Goal: Communication & Community: Participate in discussion

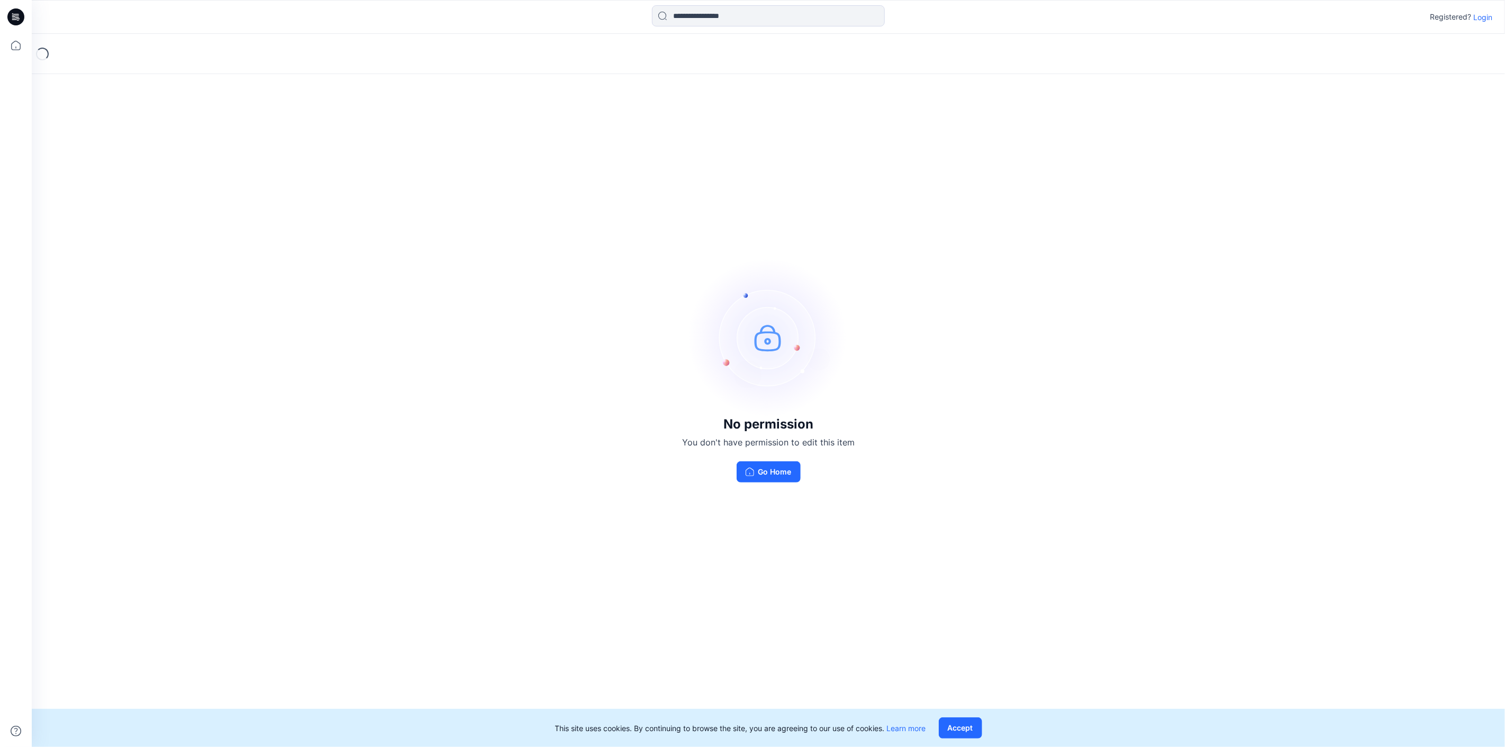
click at [1488, 15] on p "Login" at bounding box center [1482, 17] width 19 height 11
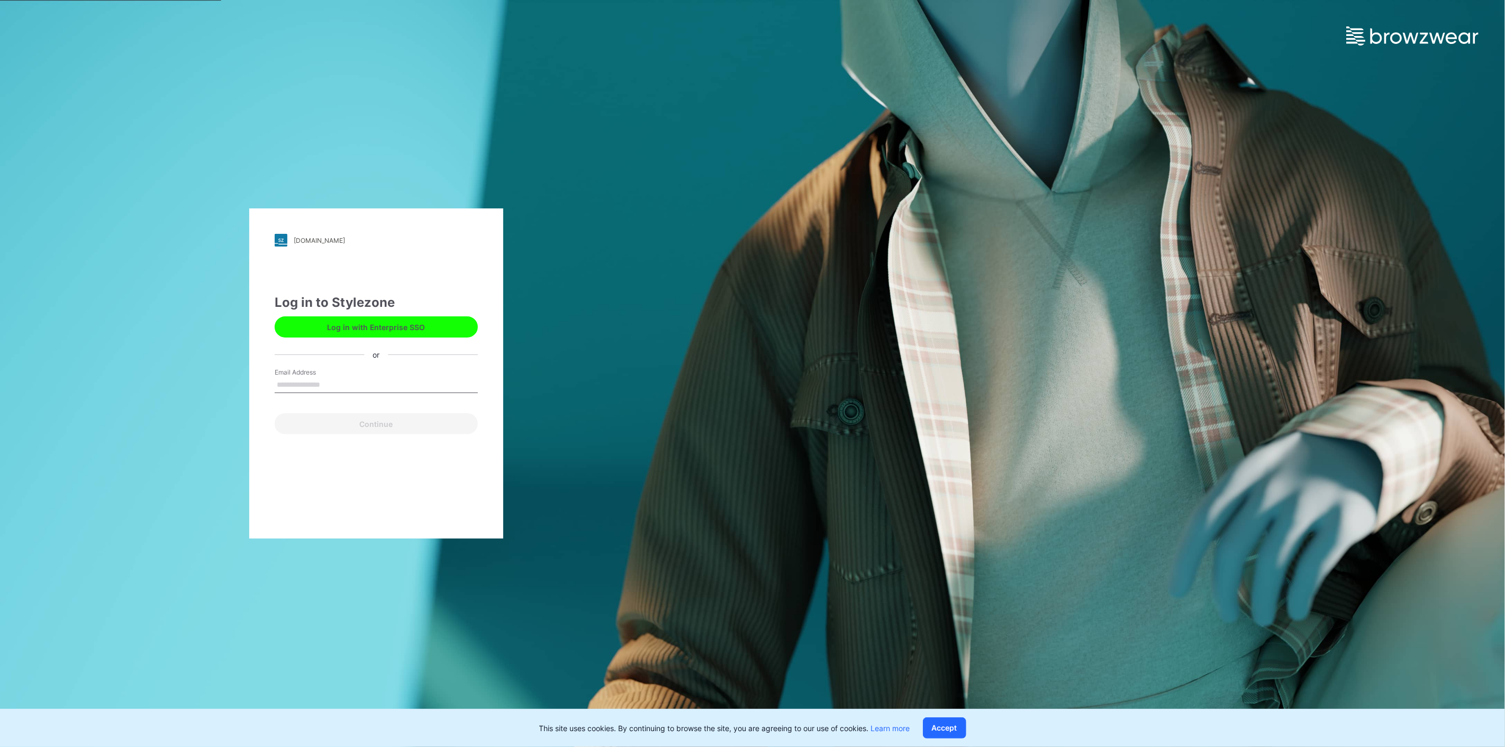
drag, startPoint x: 319, startPoint y: 379, endPoint x: 327, endPoint y: 389, distance: 12.5
click at [319, 379] on input "Email Address" at bounding box center [376, 385] width 203 height 16
type input "**********"
click at [325, 412] on div "Continue" at bounding box center [376, 421] width 203 height 25
click at [325, 416] on button "Continue" at bounding box center [376, 423] width 203 height 21
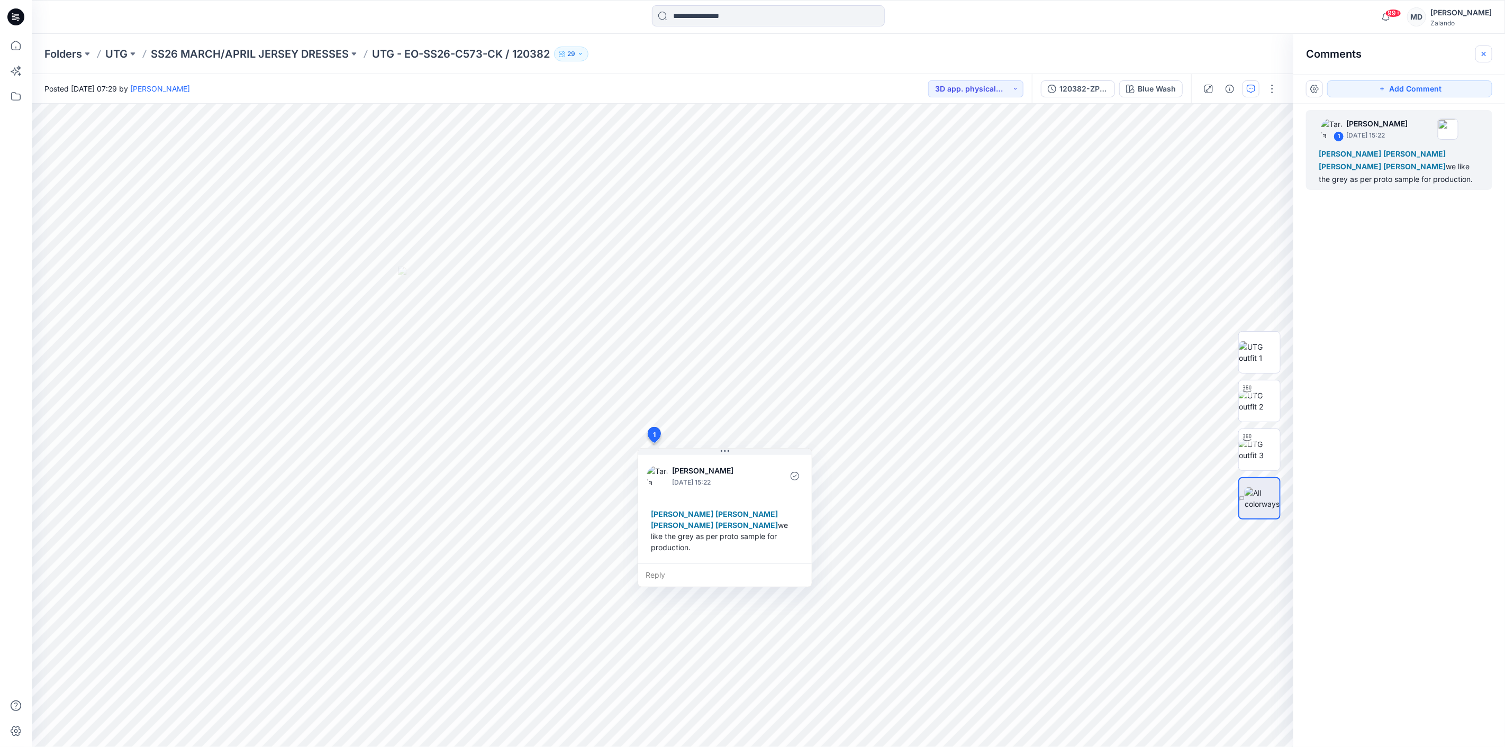
click at [1490, 50] on button "button" at bounding box center [1483, 54] width 17 height 17
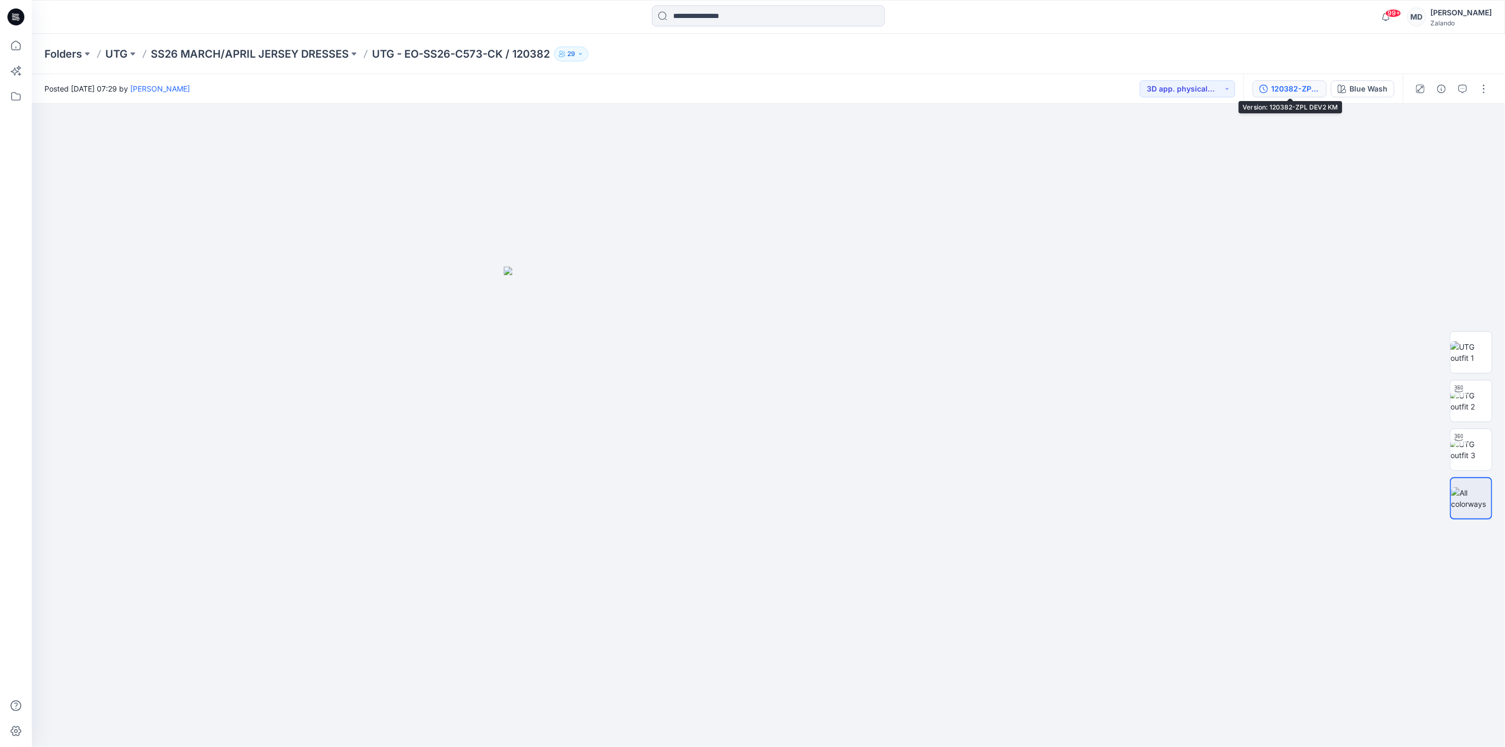
click at [1289, 85] on div "120382-ZPL DEV2 KM" at bounding box center [1295, 89] width 49 height 12
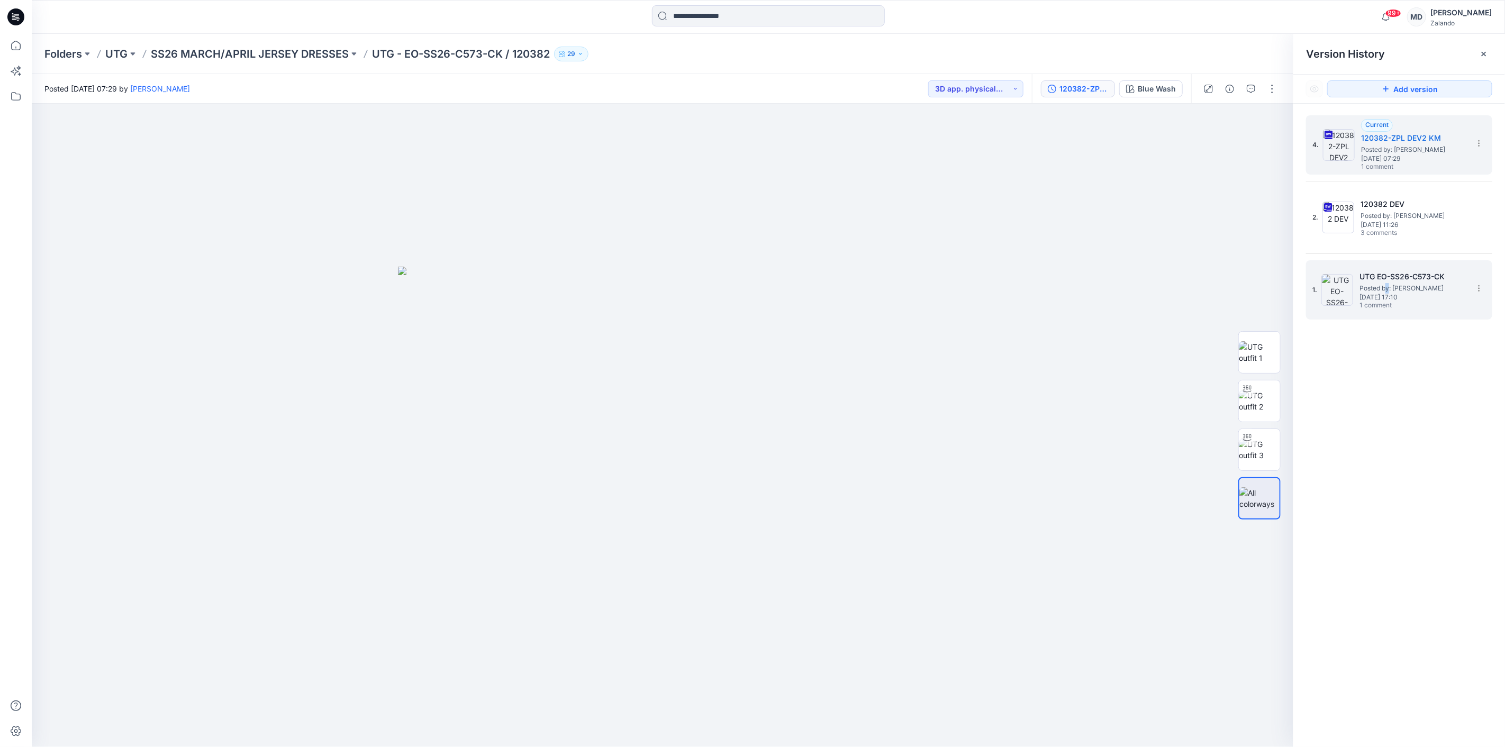
click at [1388, 284] on span "Posted by: [PERSON_NAME]" at bounding box center [1412, 288] width 106 height 11
click at [1411, 170] on span "1 comment" at bounding box center [1398, 167] width 74 height 8
click at [1490, 50] on div at bounding box center [1483, 54] width 17 height 17
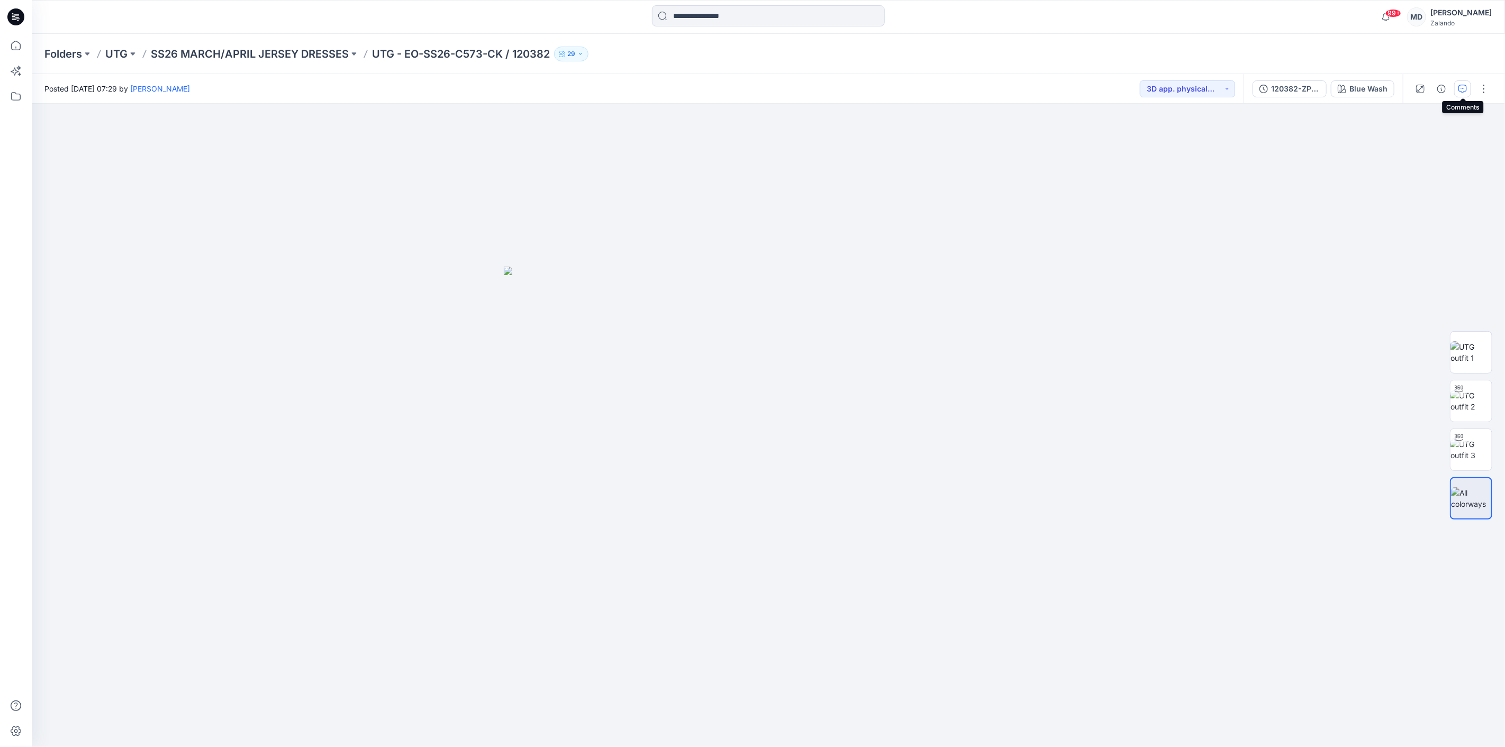
click at [1467, 89] on icon "button" at bounding box center [1462, 89] width 8 height 8
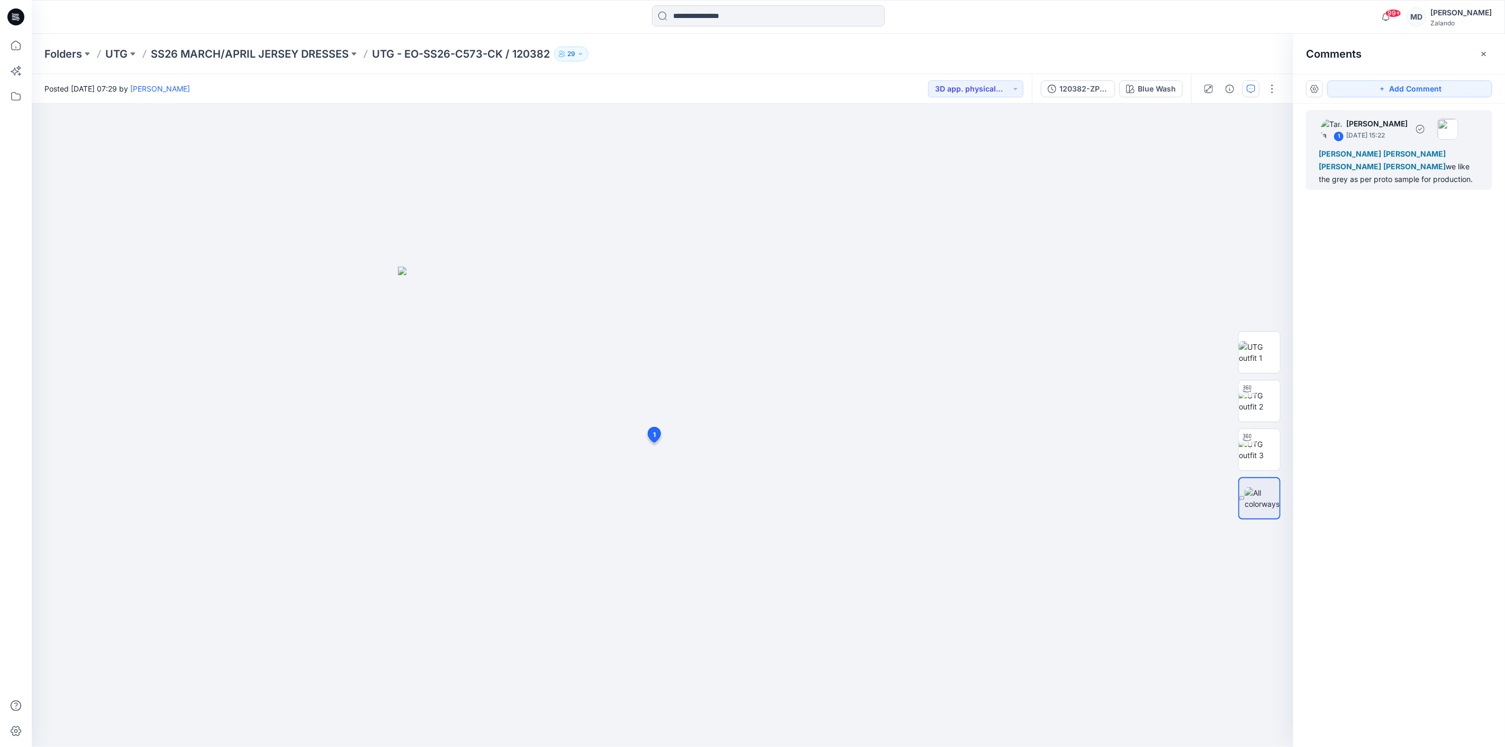
click at [1398, 186] on div "1 Tania Baumeister-Hanff August 28, 2025 15:22 Marnie Douven Lis Linnebjerg Lis…" at bounding box center [1399, 150] width 186 height 80
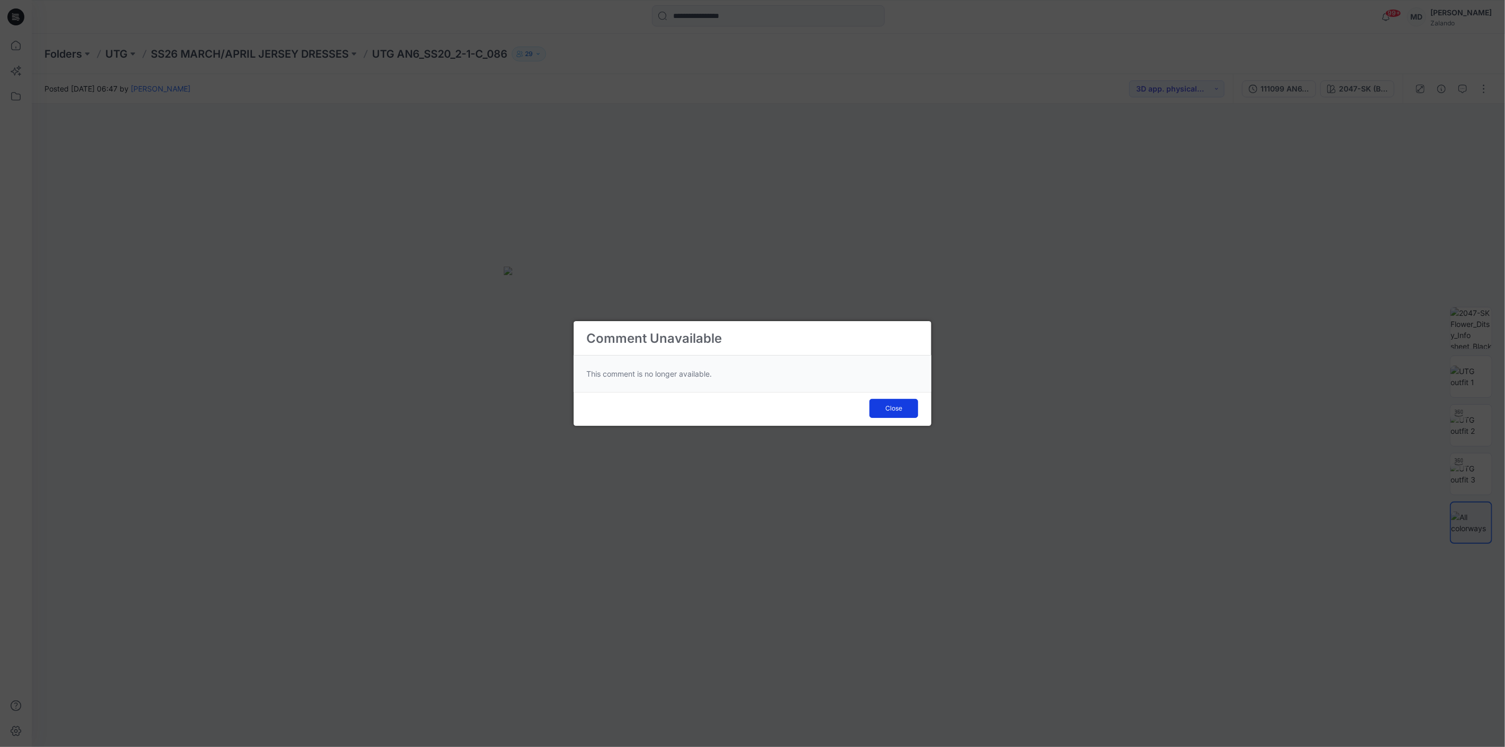
click at [903, 410] on button "Close" at bounding box center [893, 408] width 49 height 19
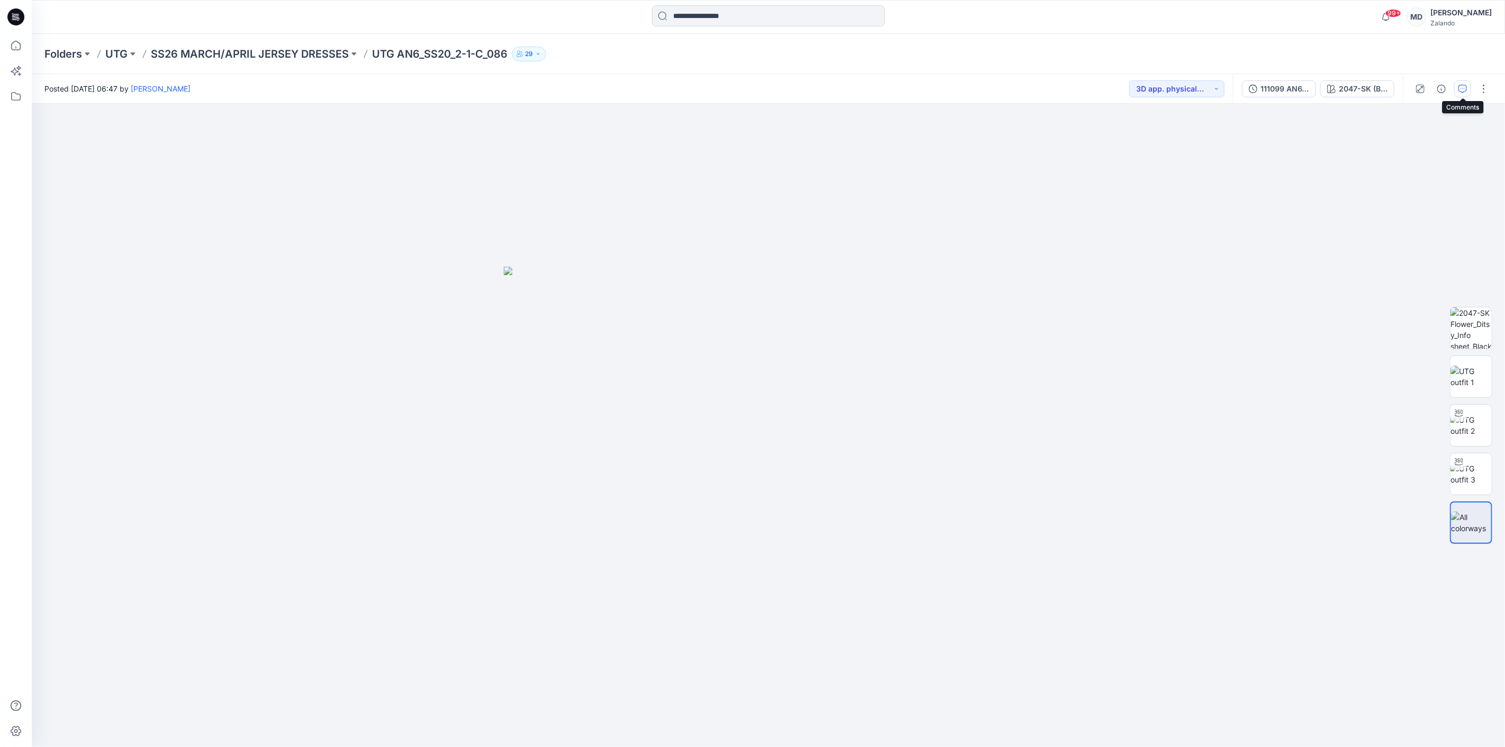
click at [1458, 91] on icon "button" at bounding box center [1462, 89] width 8 height 8
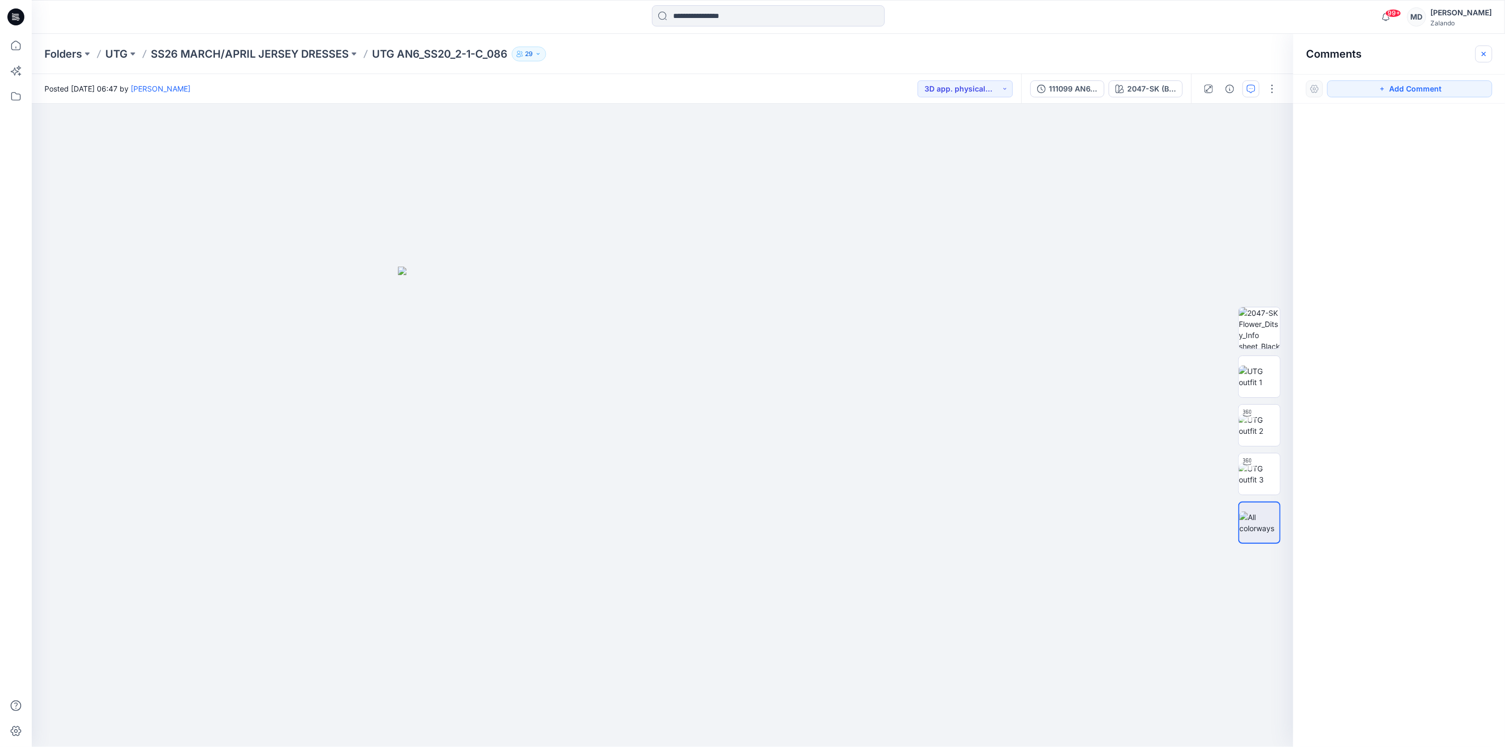
click at [1485, 55] on icon "button" at bounding box center [1484, 53] width 4 height 4
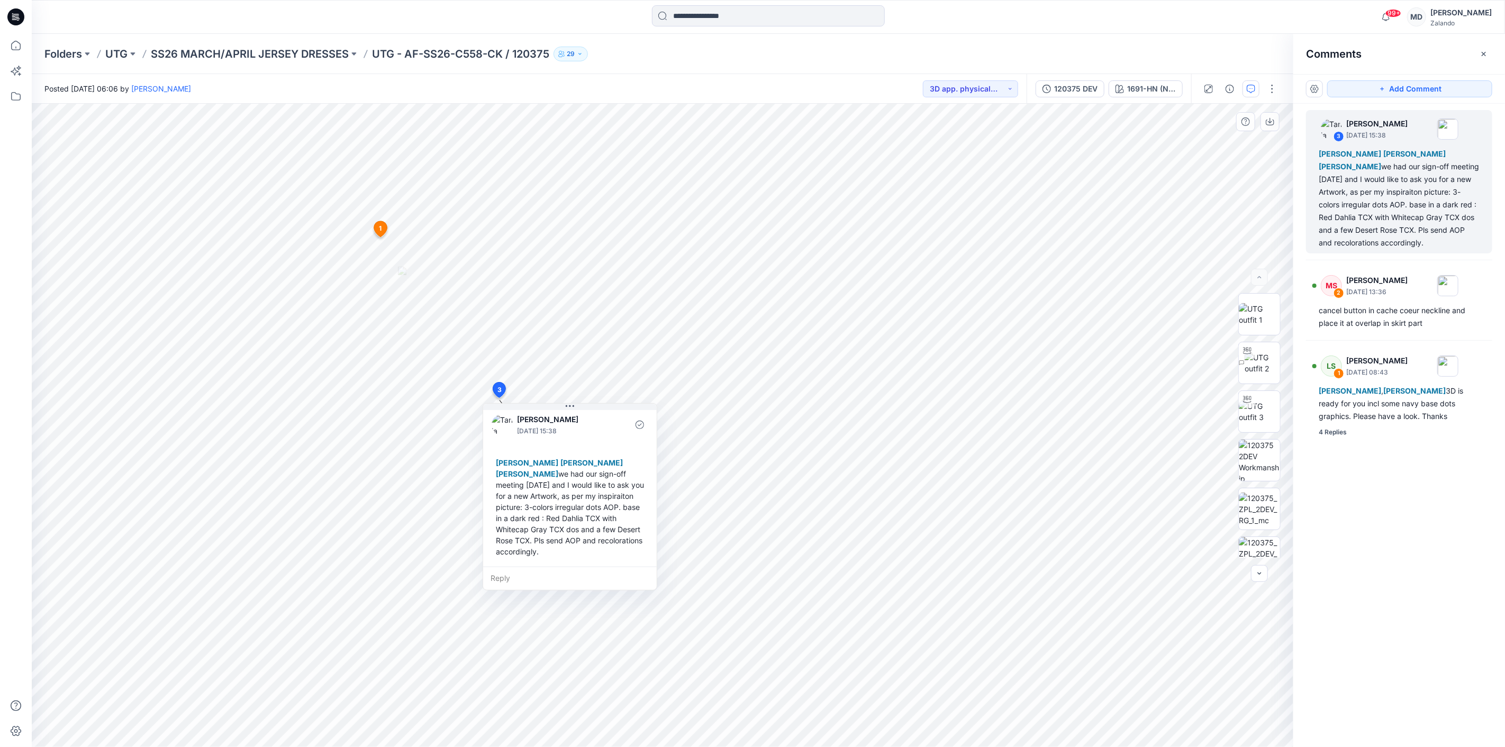
scroll to position [7, 0]
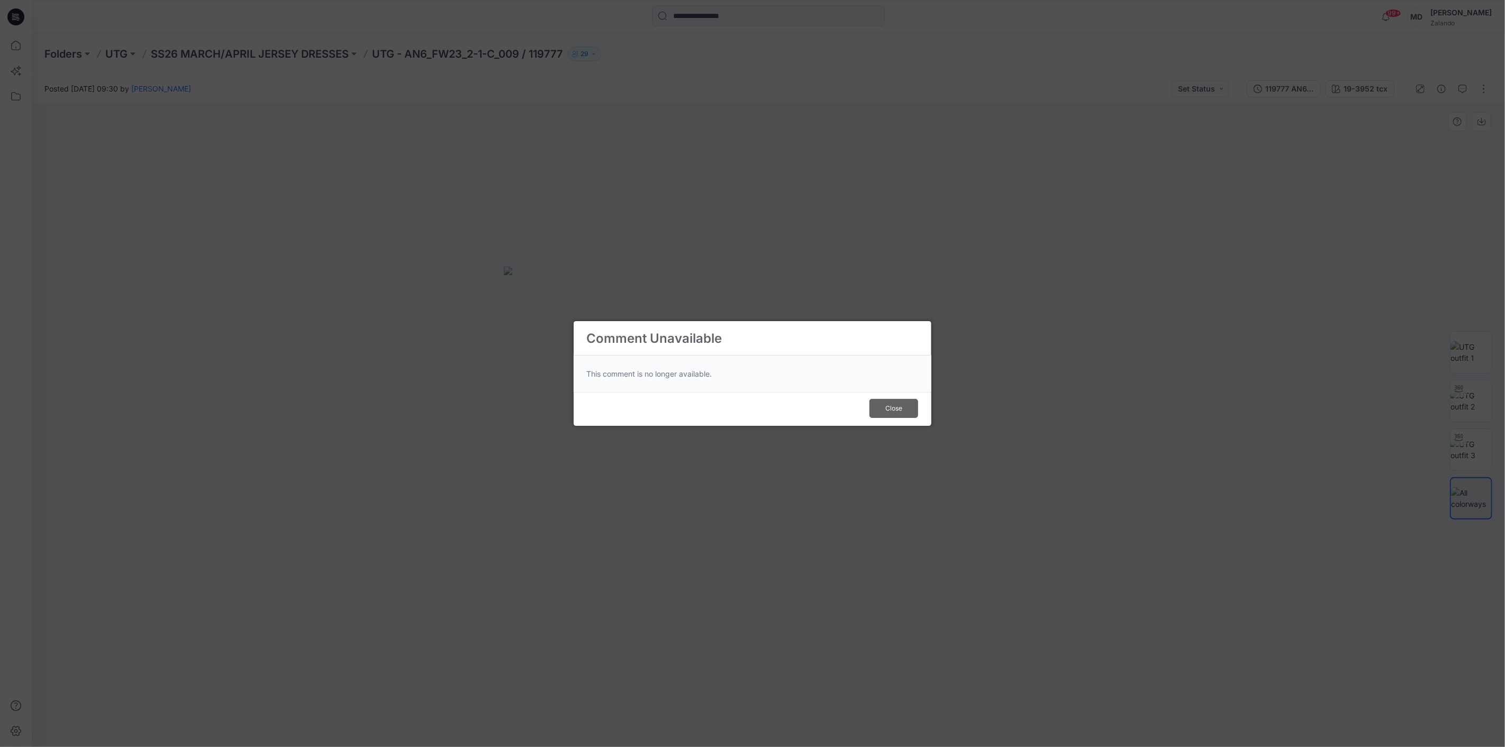
drag, startPoint x: 909, startPoint y: 412, endPoint x: 857, endPoint y: 404, distance: 52.5
click at [909, 412] on button "Close" at bounding box center [893, 408] width 49 height 19
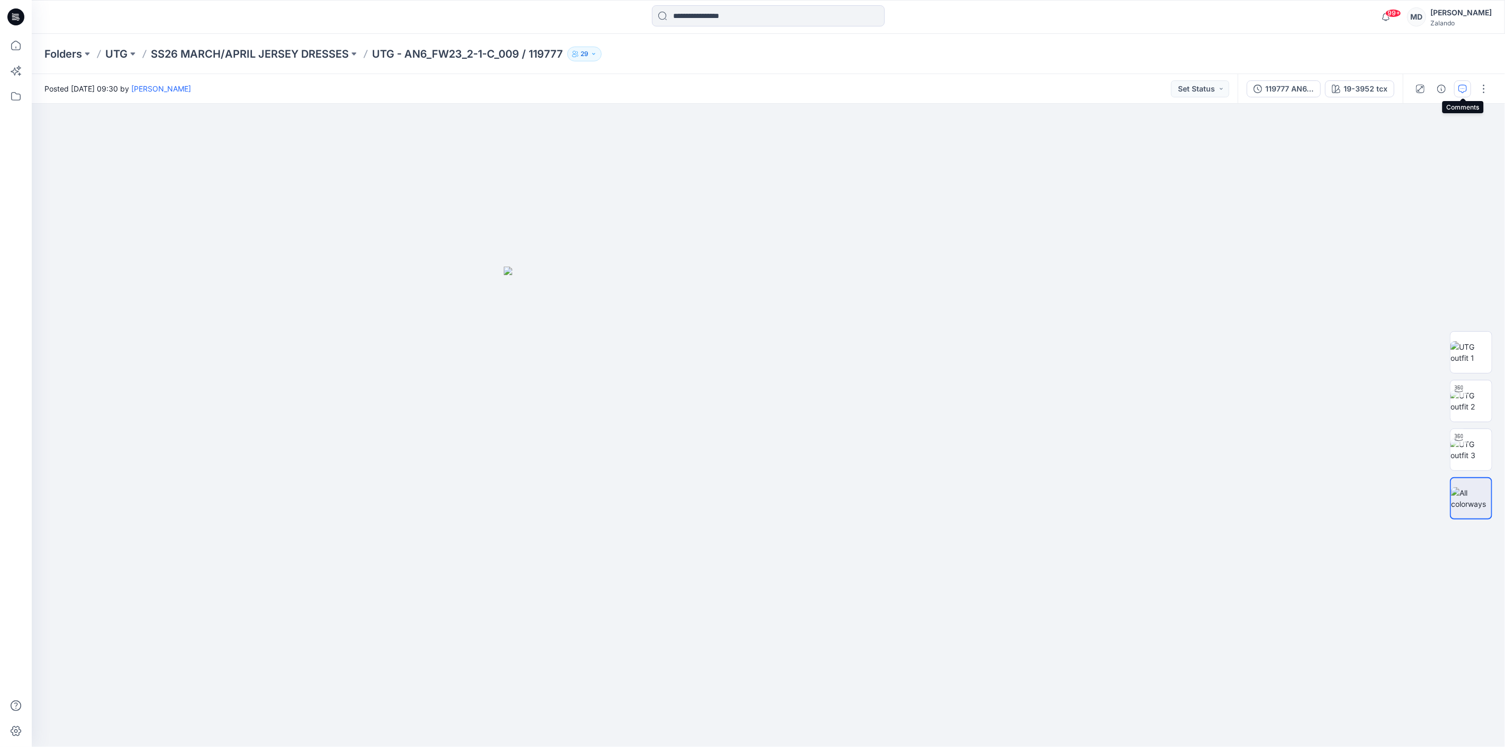
click at [1462, 89] on icon "button" at bounding box center [1462, 89] width 8 height 8
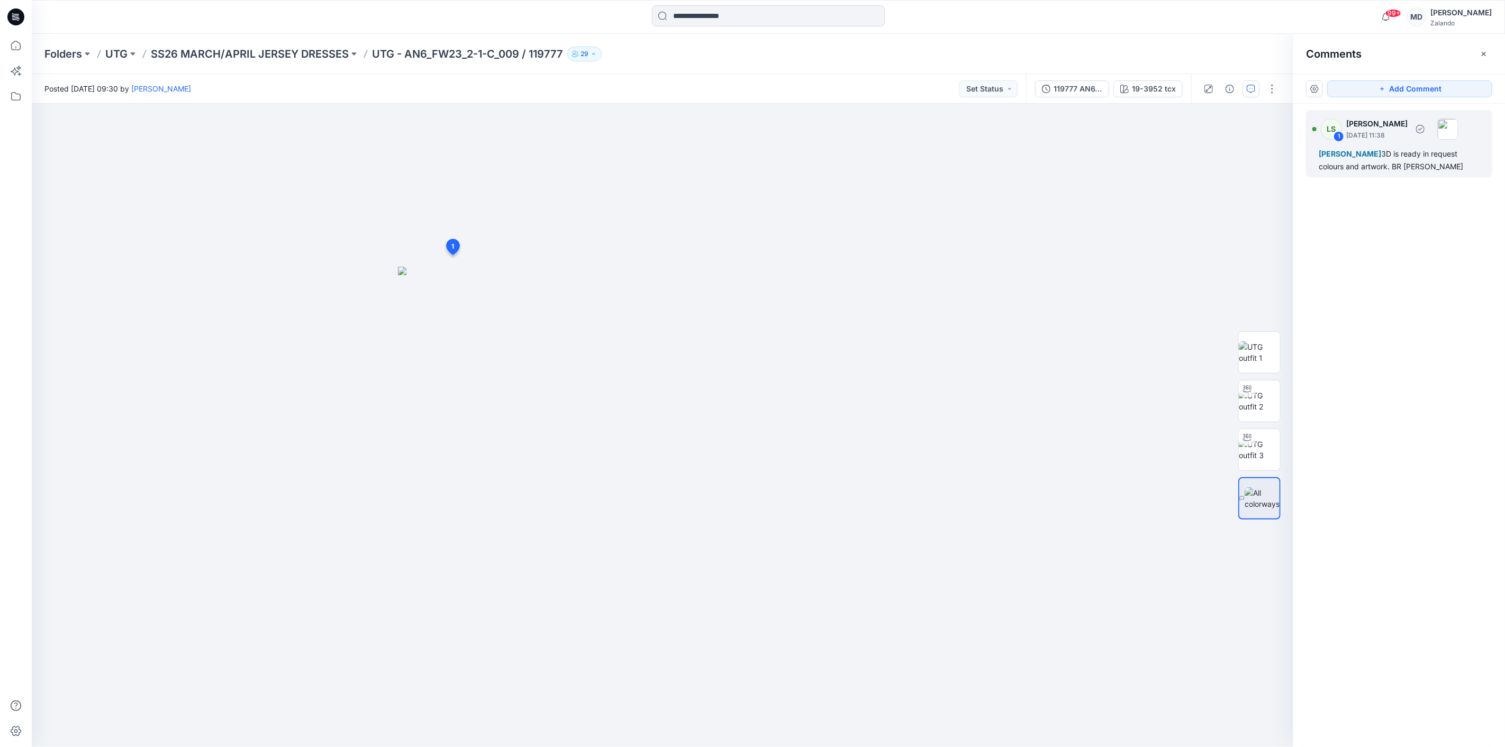
click at [1428, 176] on div "LS 1 Lise Stougaard August 29, 2025 11:38 Tania Baumeister-Hanff 3D is ready in…" at bounding box center [1399, 143] width 186 height 67
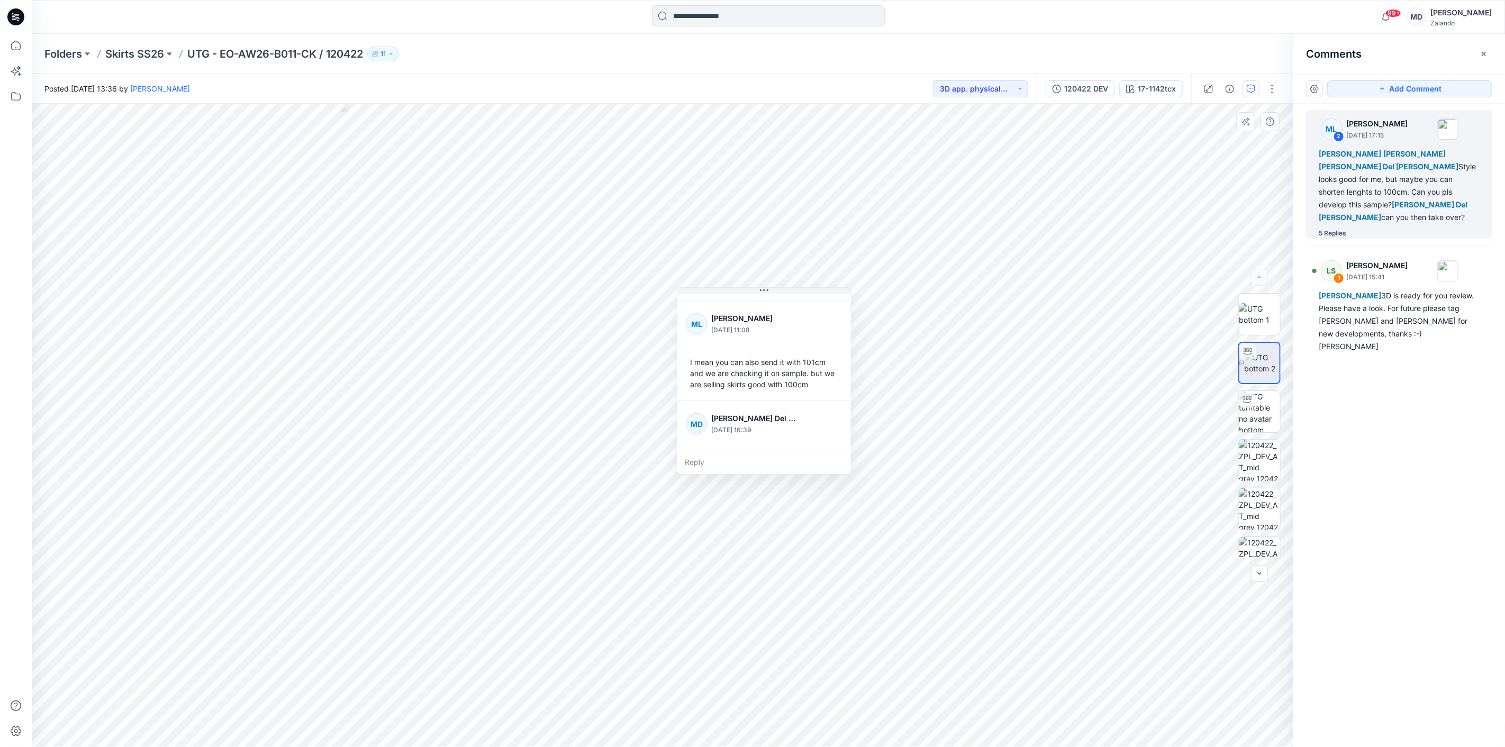
scroll to position [519, 0]
